Goal: Task Accomplishment & Management: Use online tool/utility

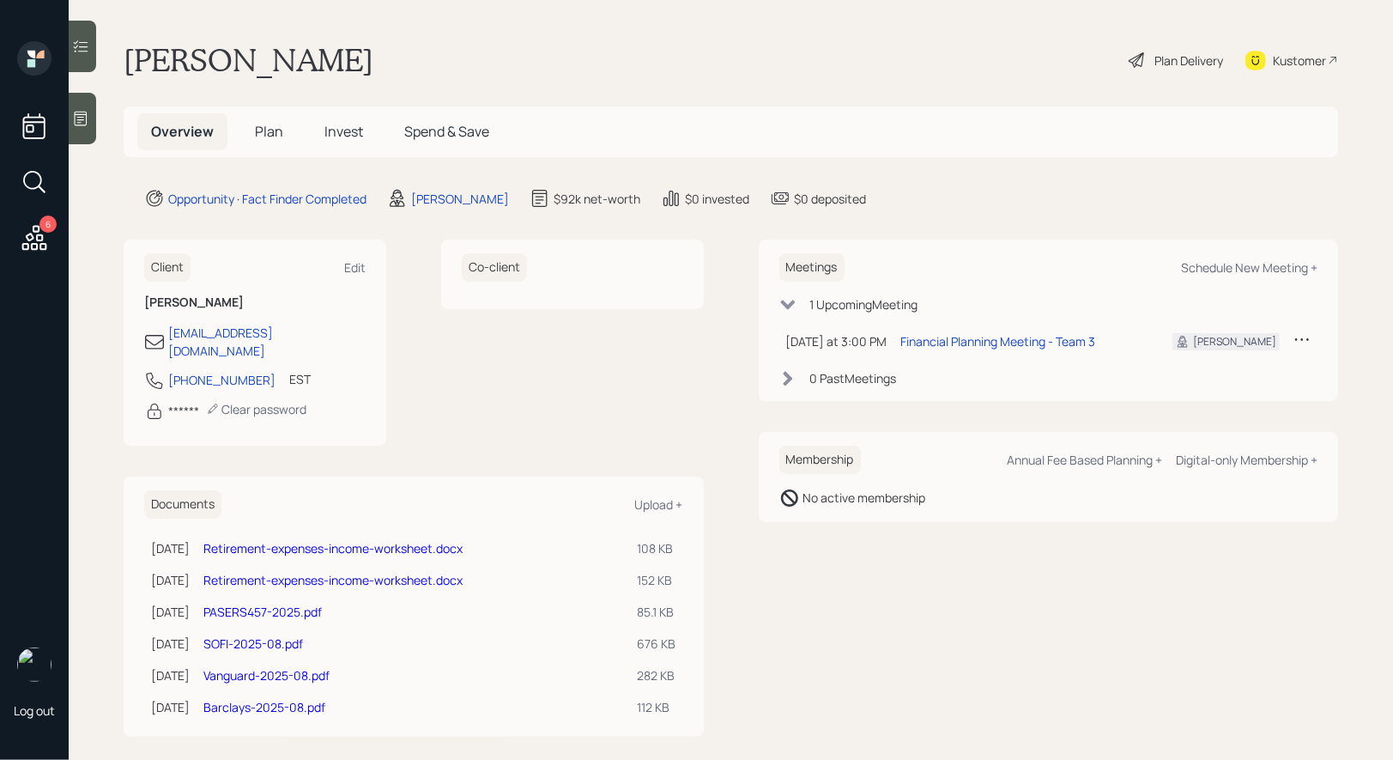
click at [444, 413] on div "Co-client" at bounding box center [572, 342] width 263 height 206
click at [270, 130] on span "Plan" at bounding box center [269, 131] width 28 height 19
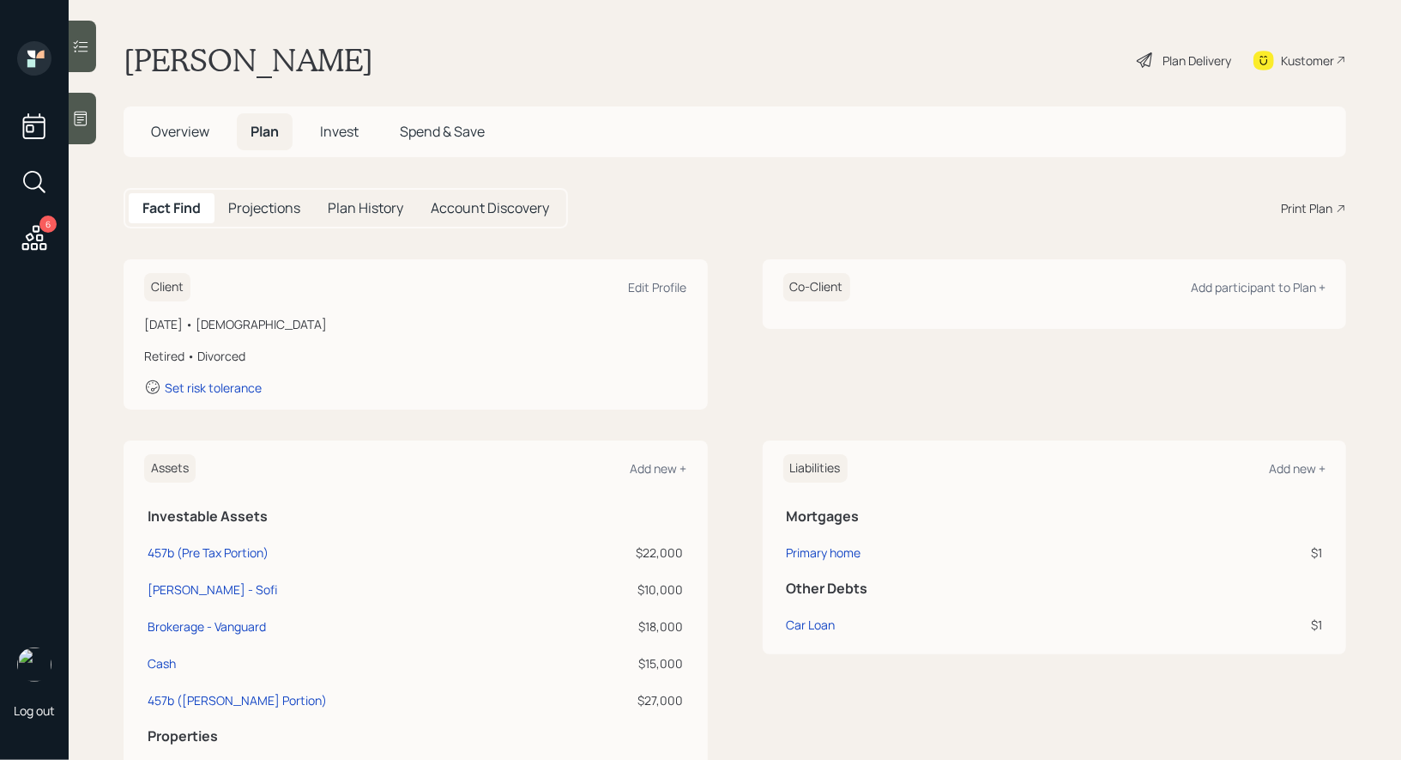
click at [1159, 57] on div "Plan Delivery" at bounding box center [1184, 60] width 98 height 38
